Goal: Information Seeking & Learning: Learn about a topic

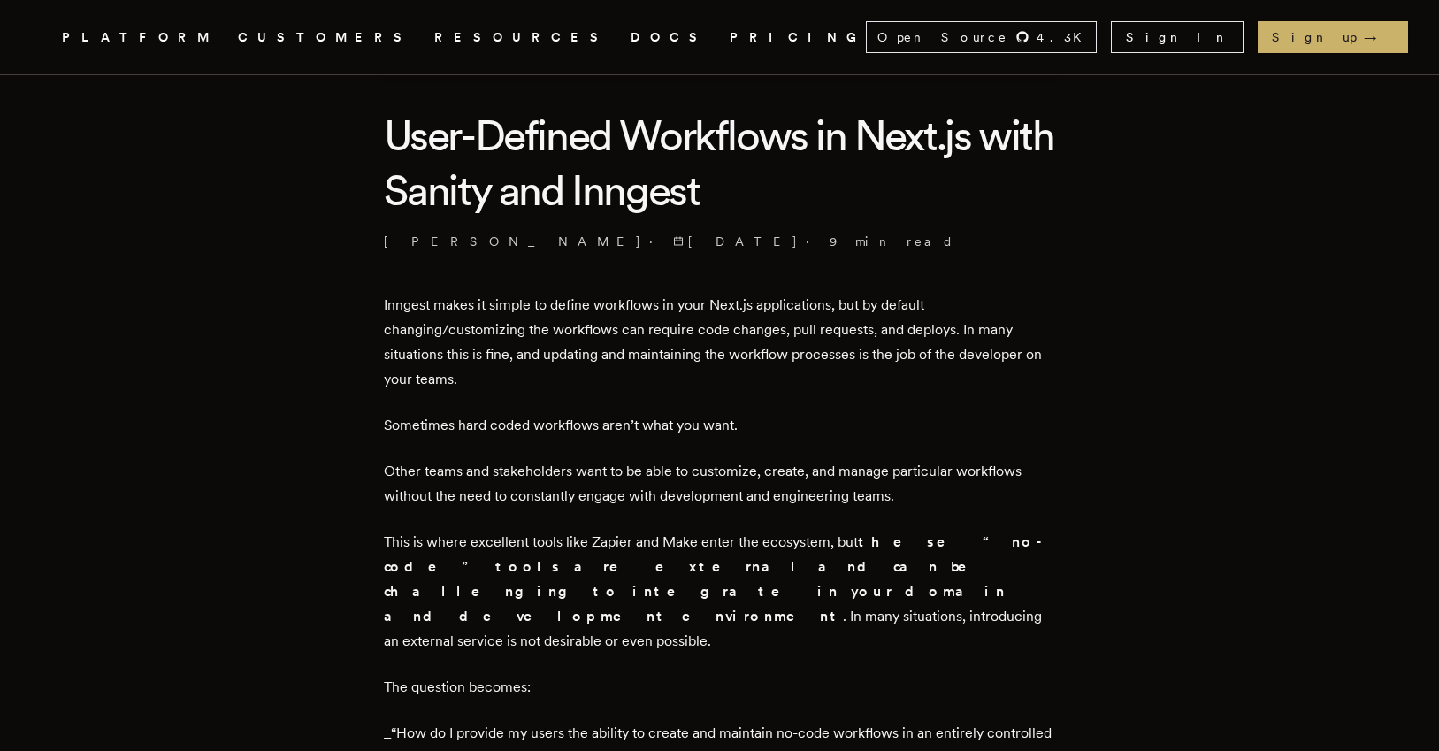
scroll to position [425, 0]
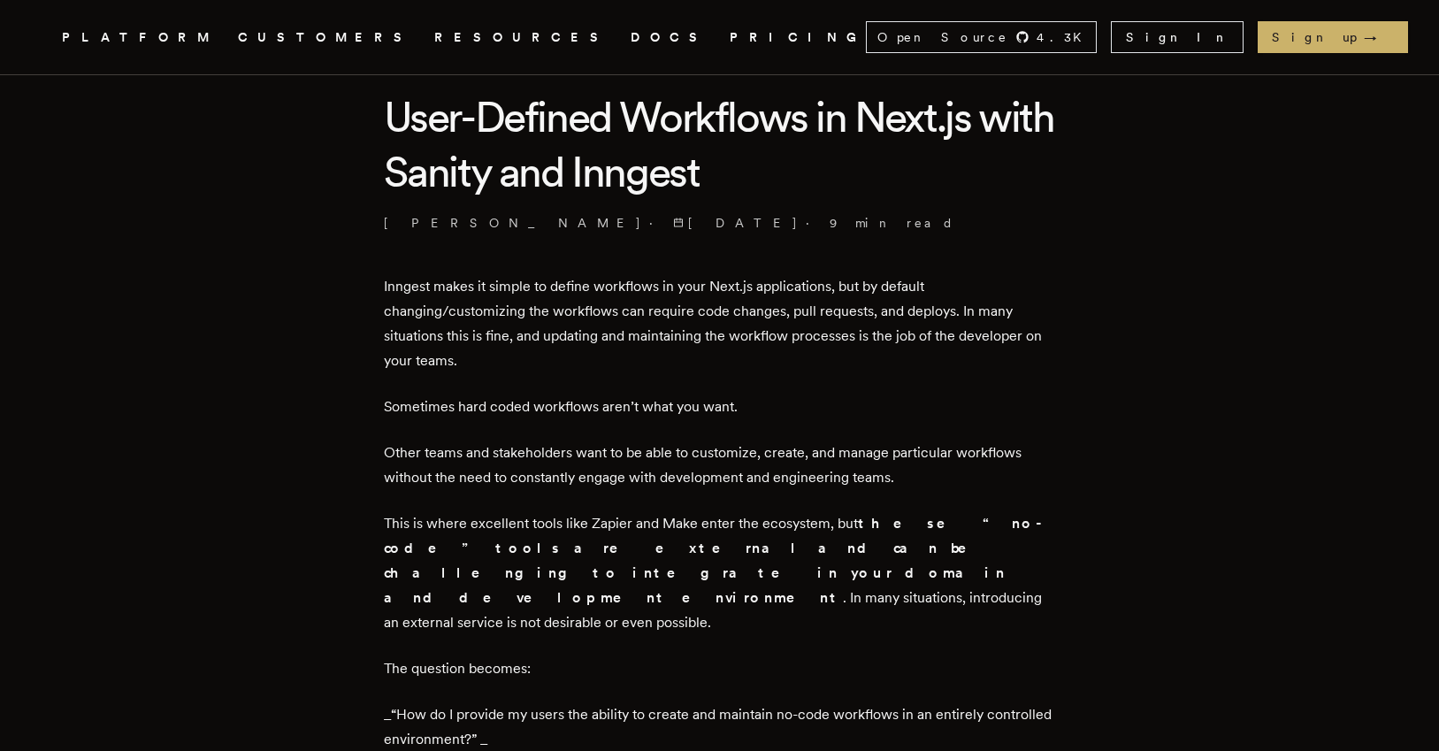
click at [425, 289] on p "Inngest makes it simple to define workflows in your Next.js applications, but b…" at bounding box center [720, 323] width 672 height 99
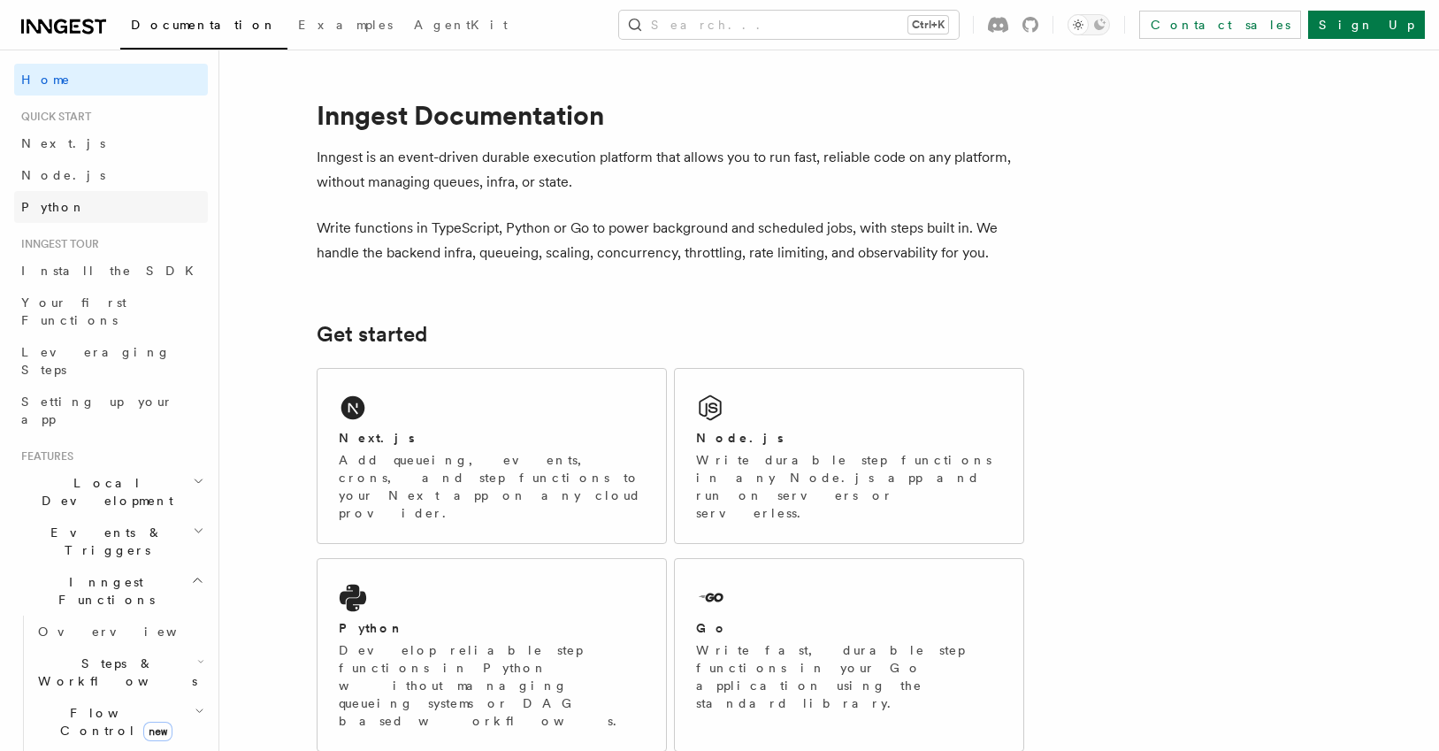
click at [152, 212] on link "Python" at bounding box center [111, 207] width 194 height 32
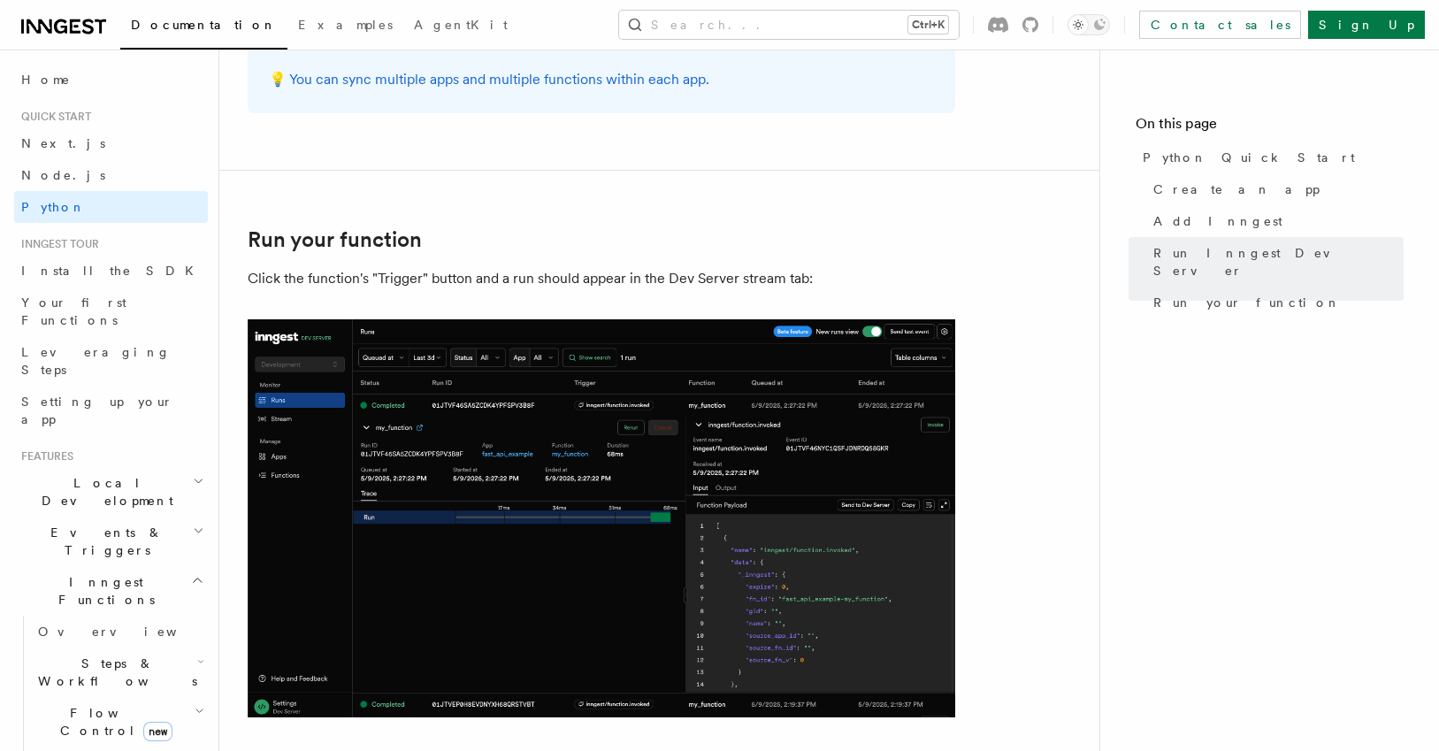
scroll to position [3722, 0]
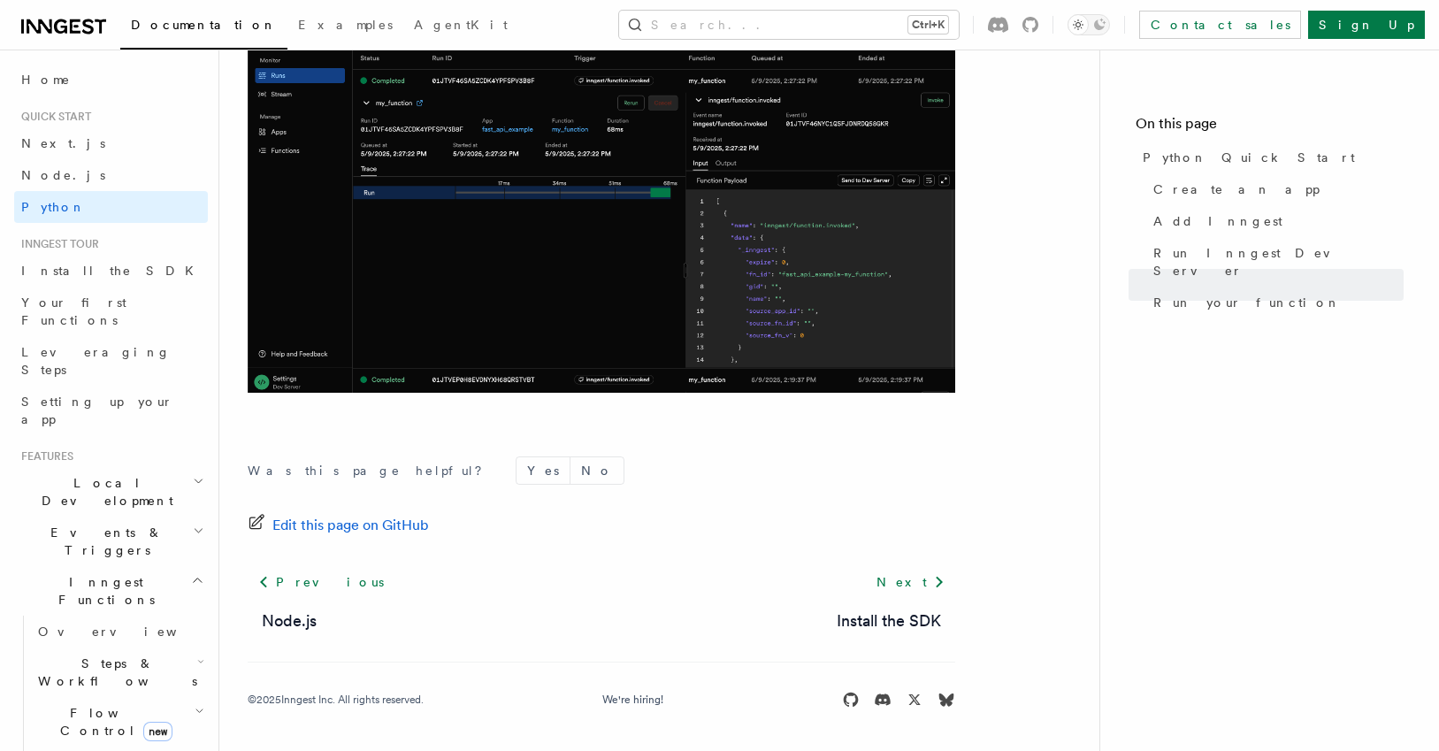
click at [137, 467] on h2 "Local Development" at bounding box center [111, 492] width 194 height 50
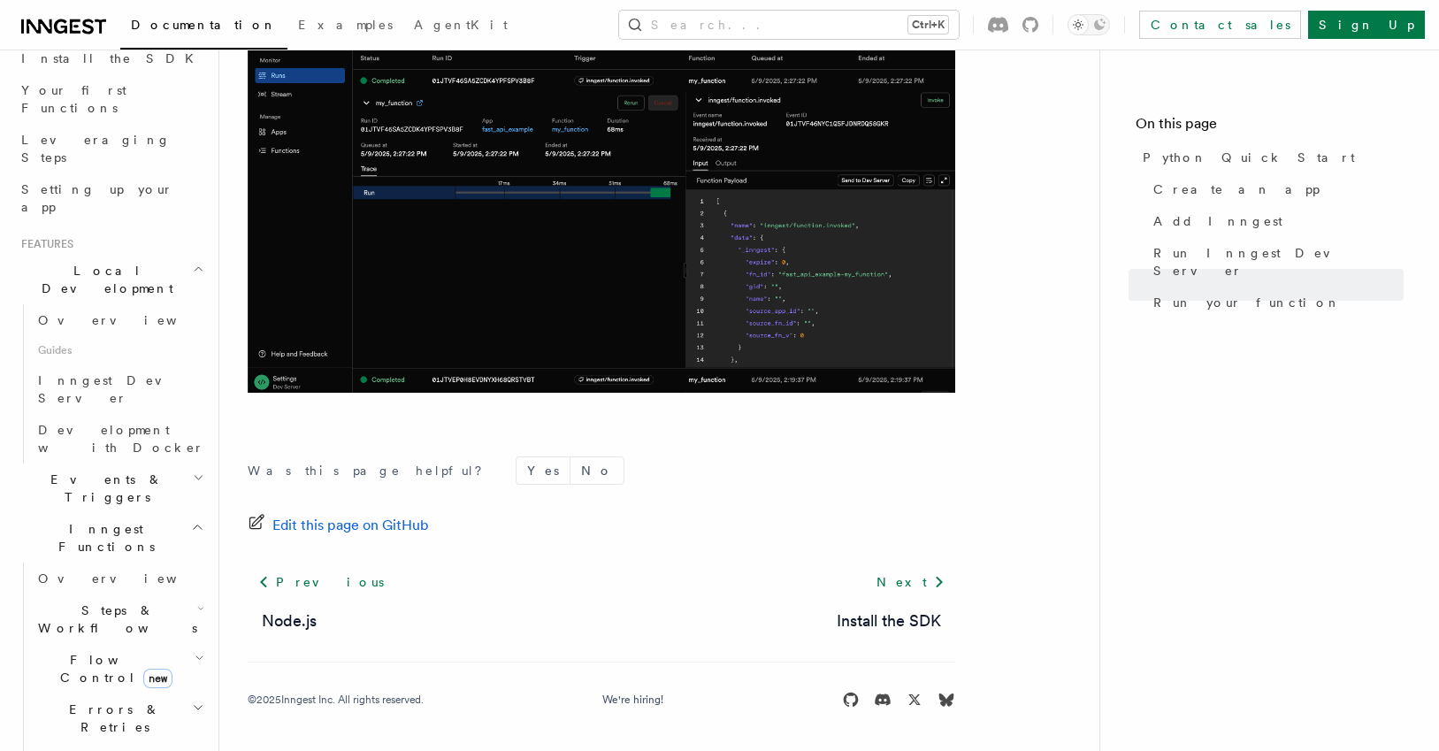
click at [143, 601] on span "Steps & Workflows" at bounding box center [114, 618] width 166 height 35
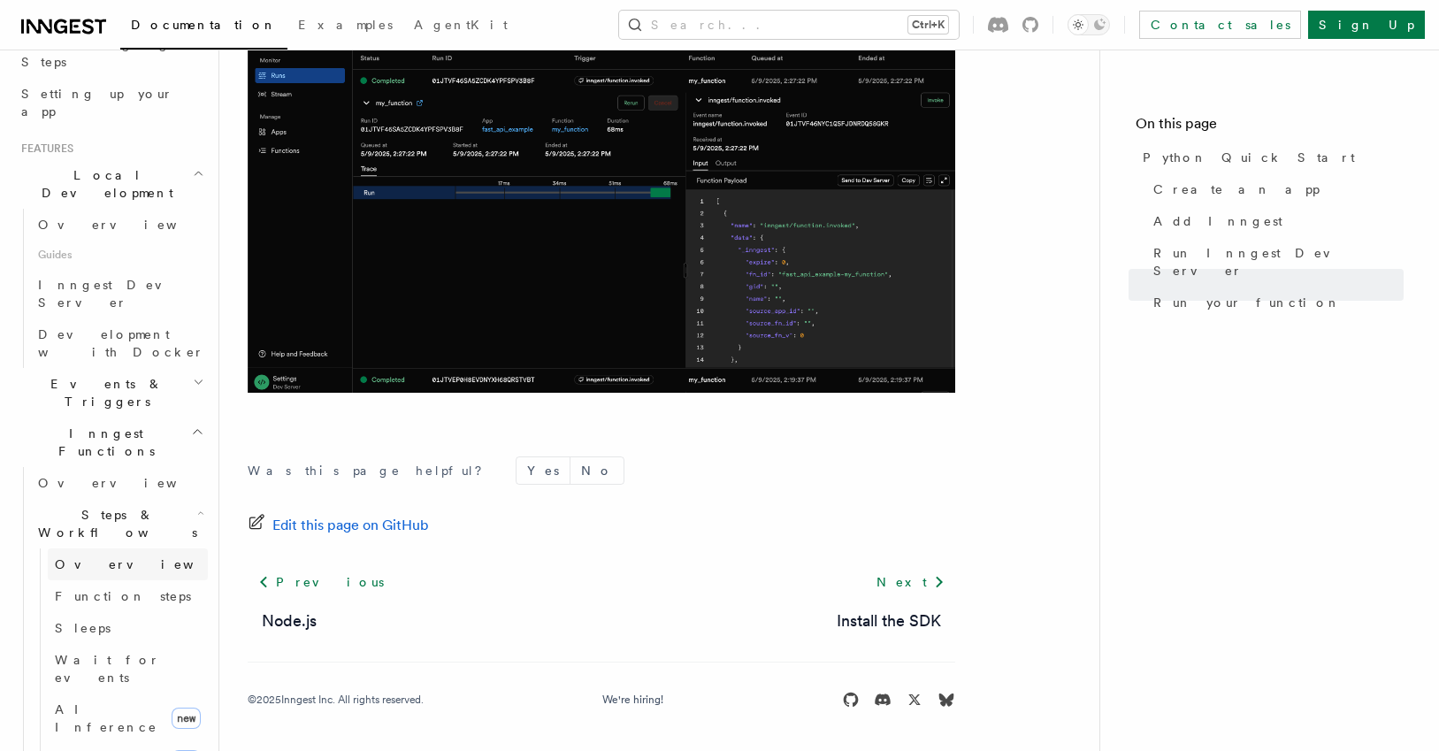
scroll to position [425, 0]
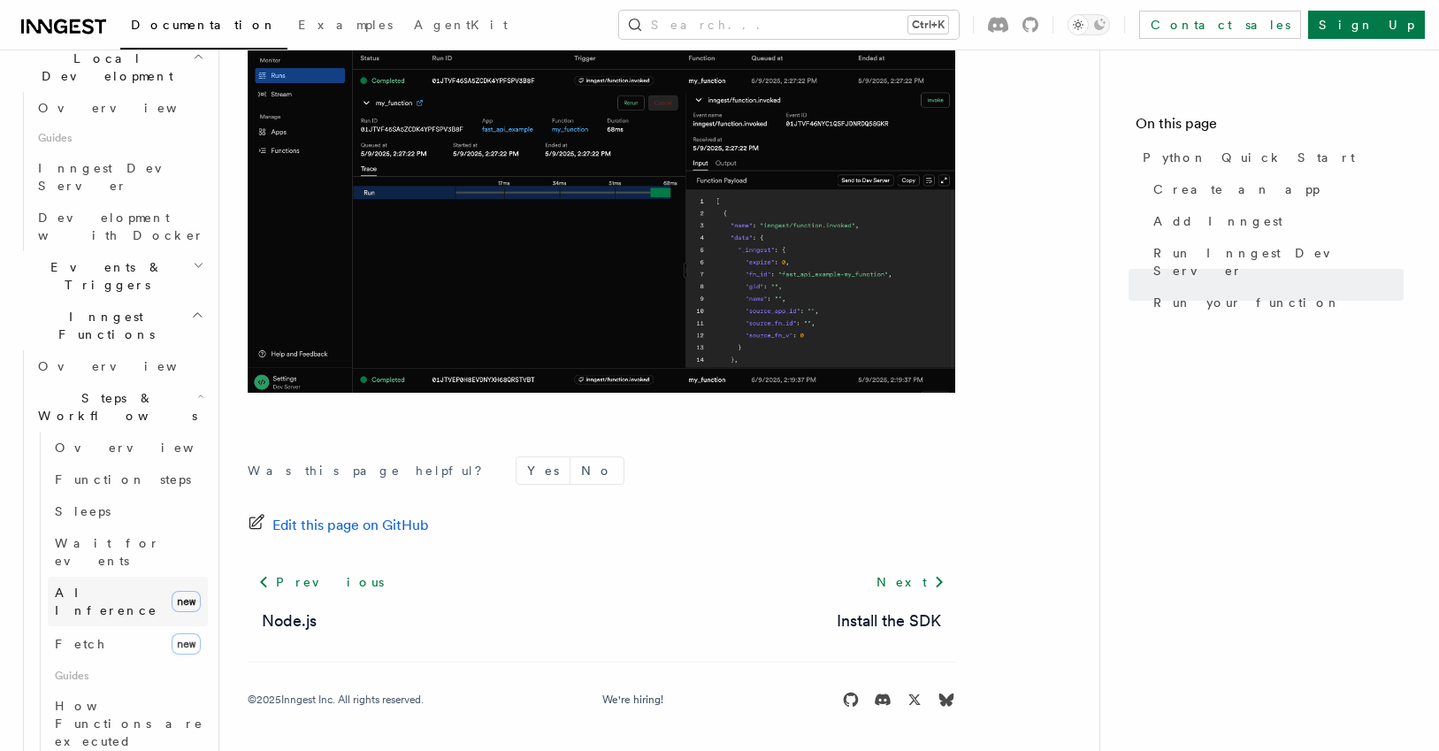
click at [138, 577] on link "AI Inference new" at bounding box center [128, 602] width 160 height 50
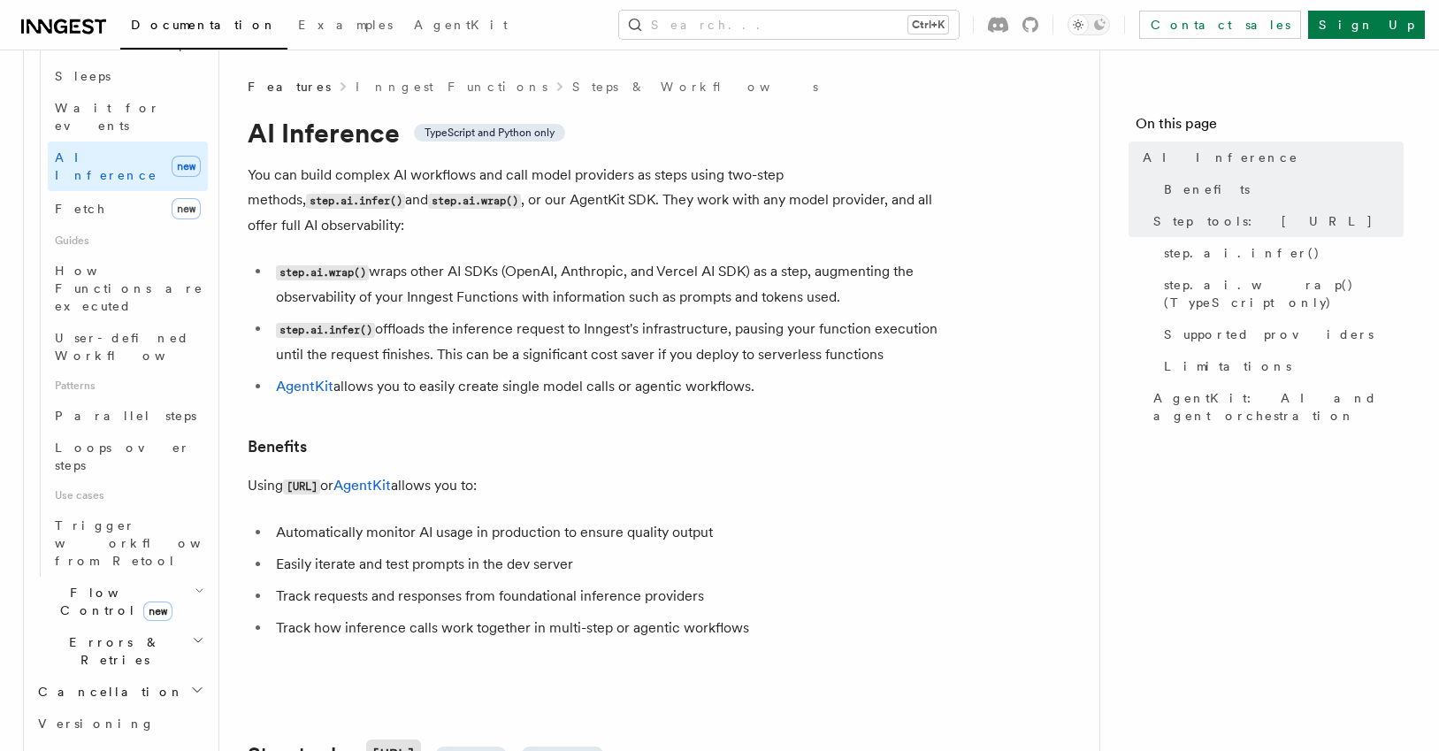
scroll to position [743, 0]
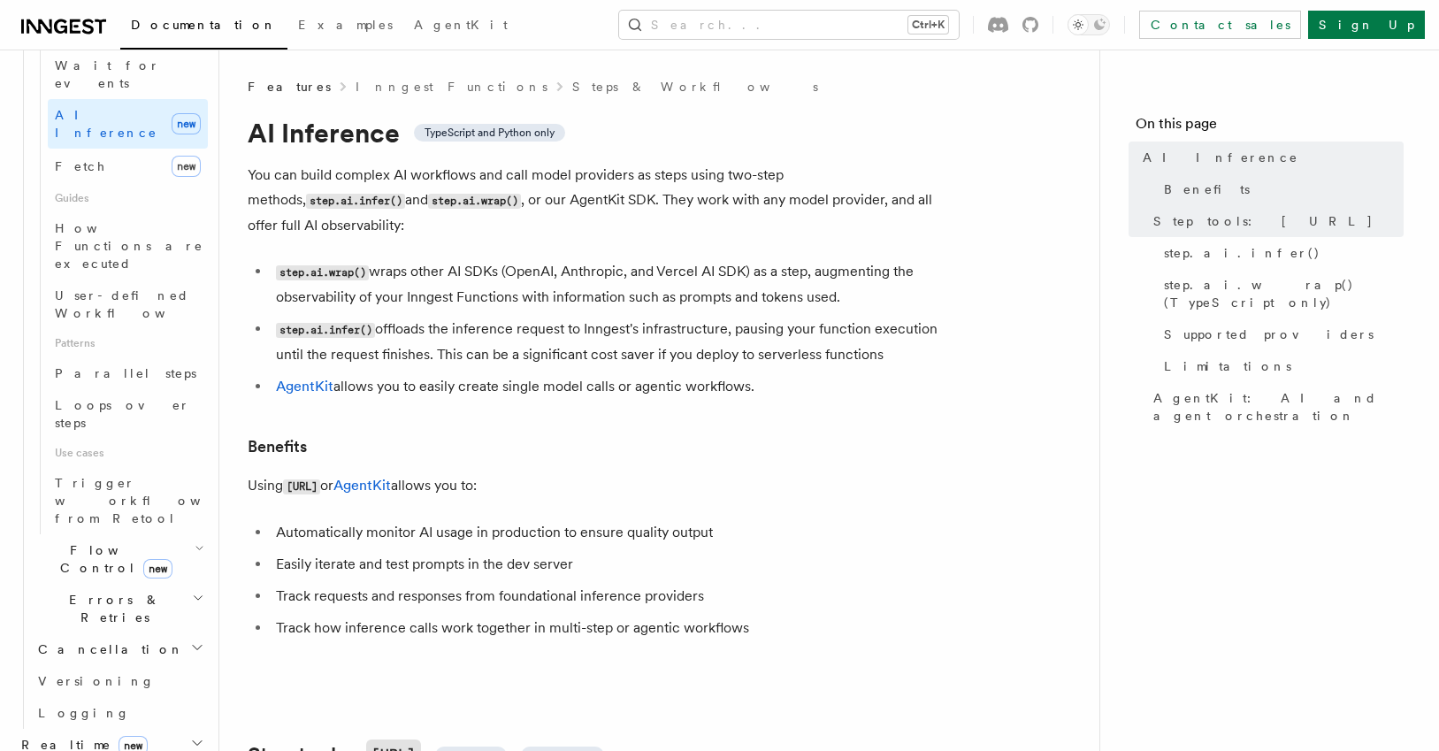
click at [166, 534] on h2 "Flow Control new" at bounding box center [119, 559] width 177 height 50
click at [127, 616] on link "Singleton new" at bounding box center [128, 633] width 160 height 35
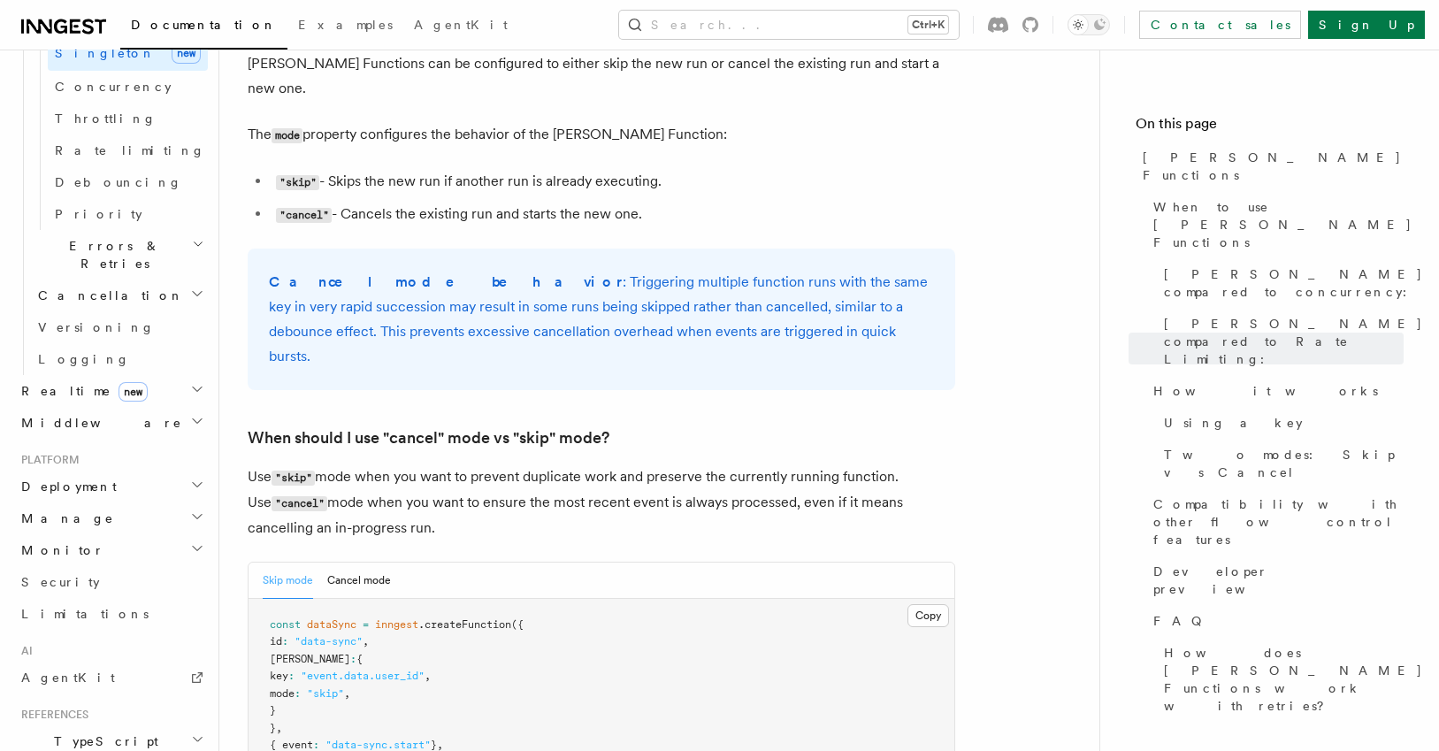
scroll to position [2335, 0]
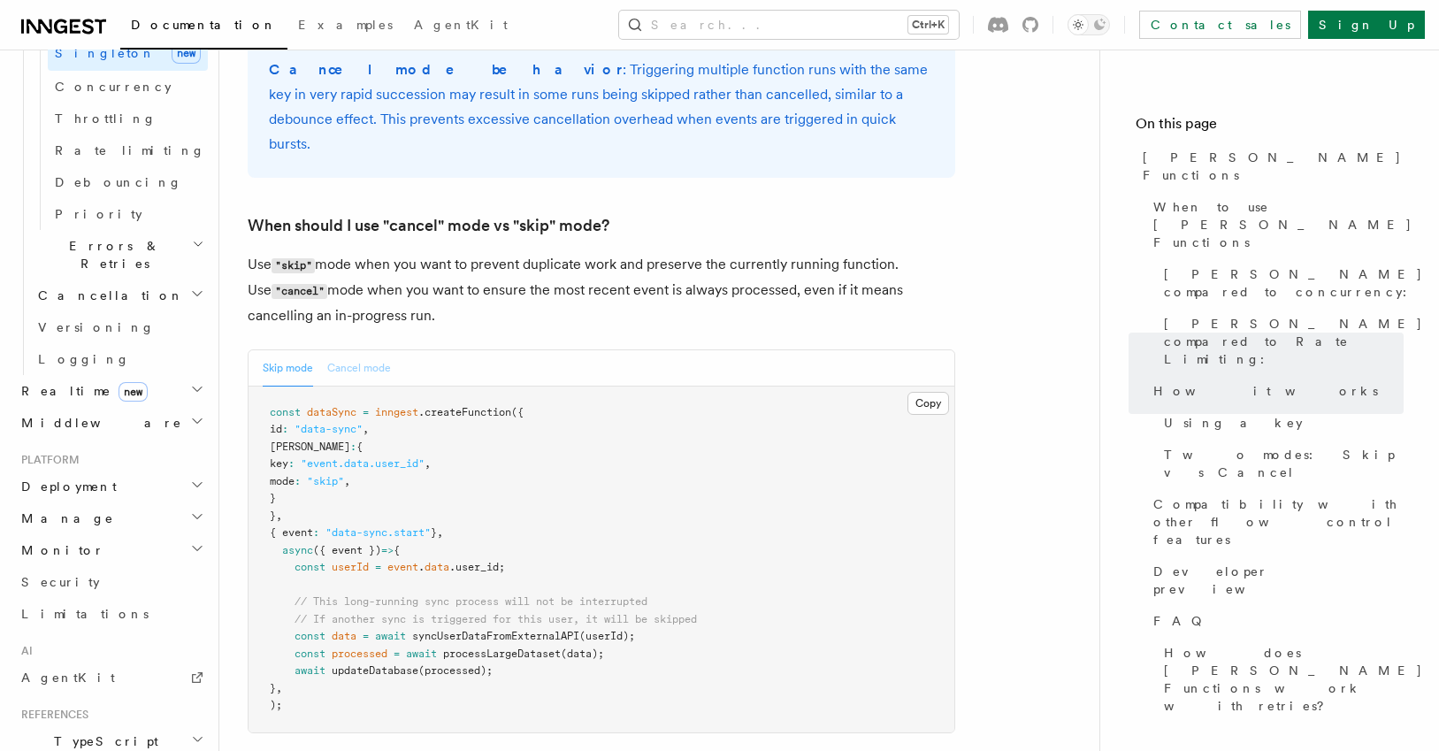
click at [377, 350] on button "Cancel mode" at bounding box center [359, 368] width 64 height 36
click at [283, 350] on button "Skip mode" at bounding box center [288, 368] width 50 height 36
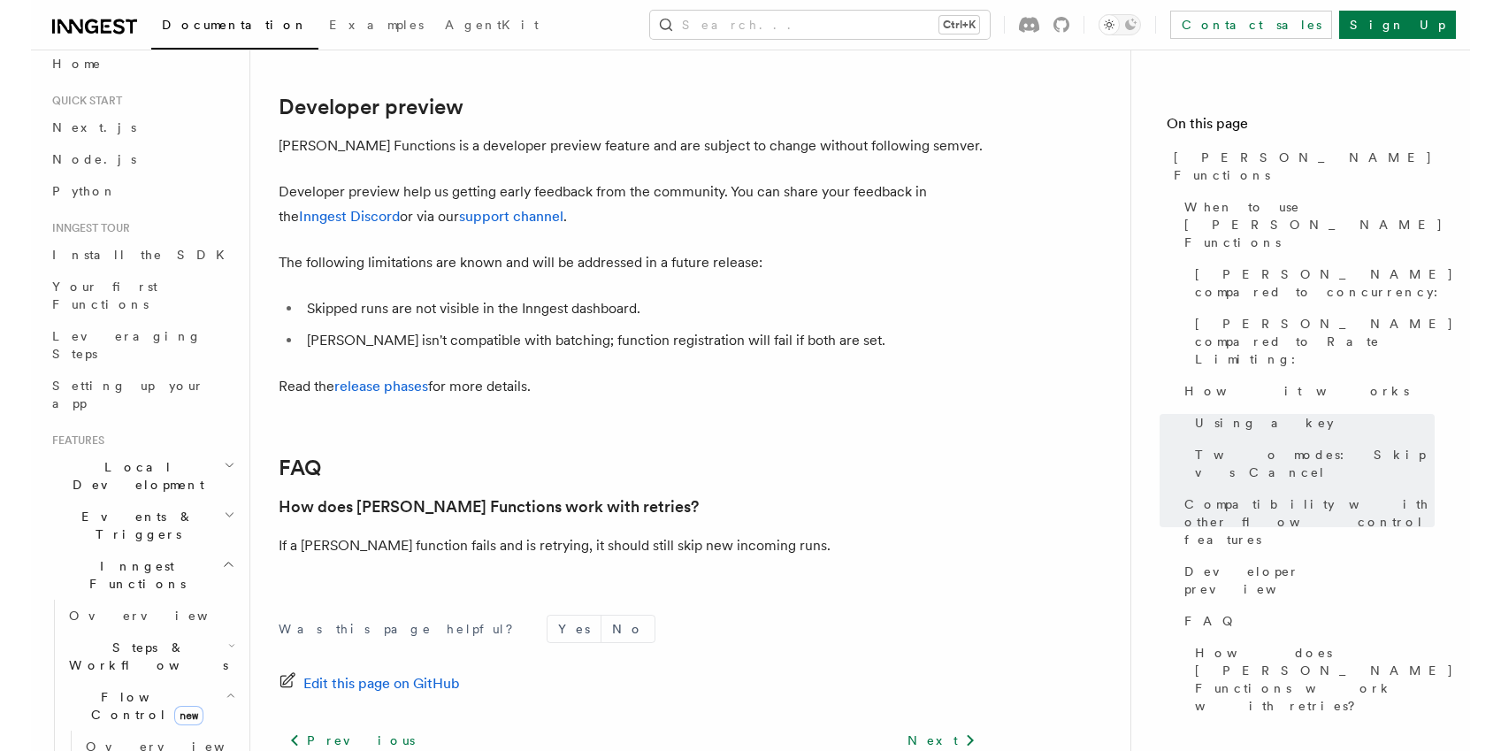
scroll to position [0, 0]
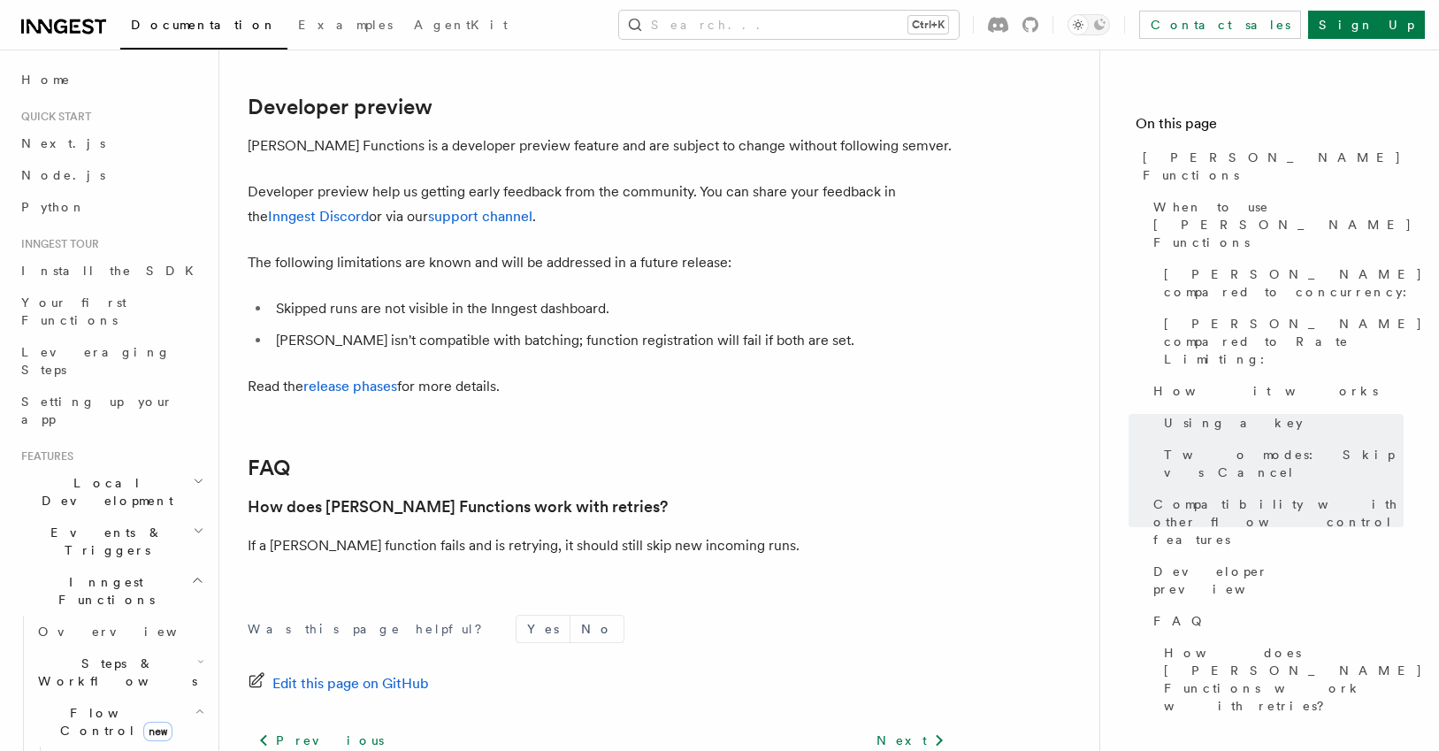
drag, startPoint x: 111, startPoint y: 24, endPoint x: 25, endPoint y: 27, distance: 85.9
click at [25, 27] on div "Documentation Examples AgentKit" at bounding box center [266, 24] width 504 height 25
